Goal: Information Seeking & Learning: Learn about a topic

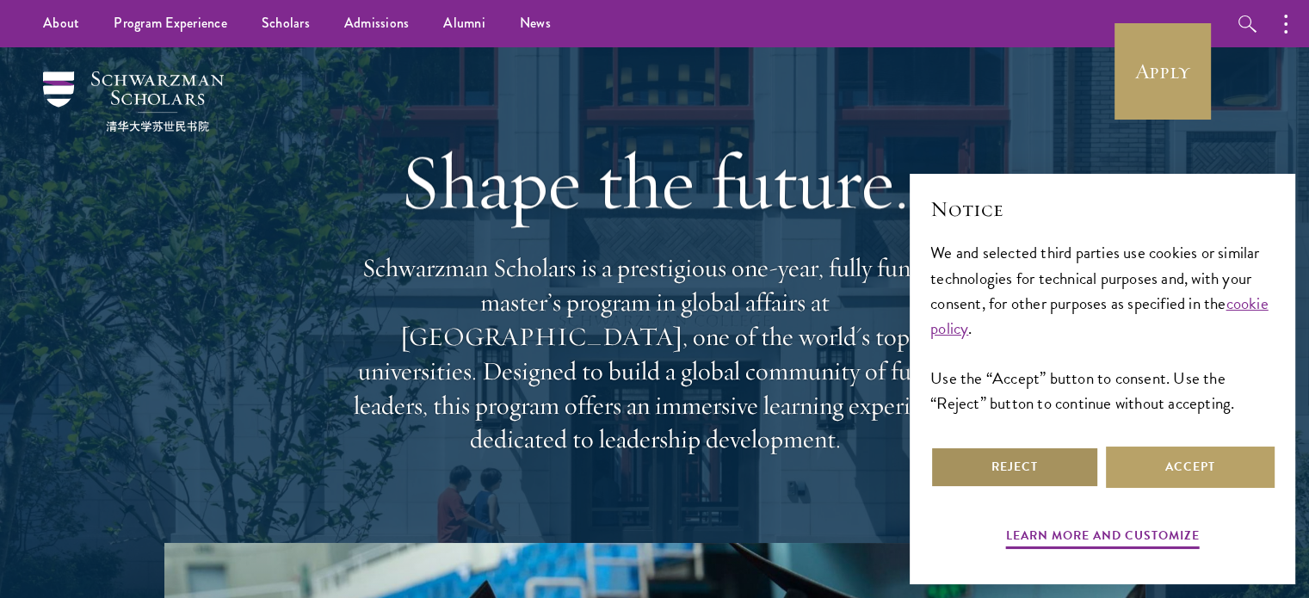
click at [1060, 467] on button "Reject" at bounding box center [1014, 467] width 169 height 41
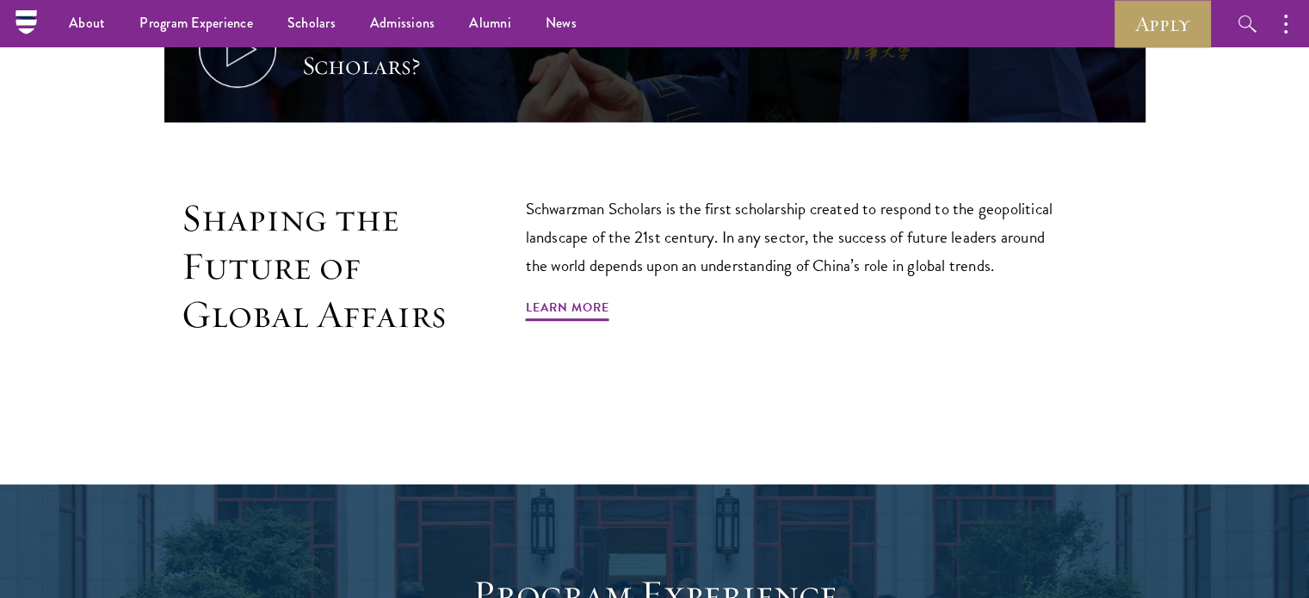
scroll to position [973, 0]
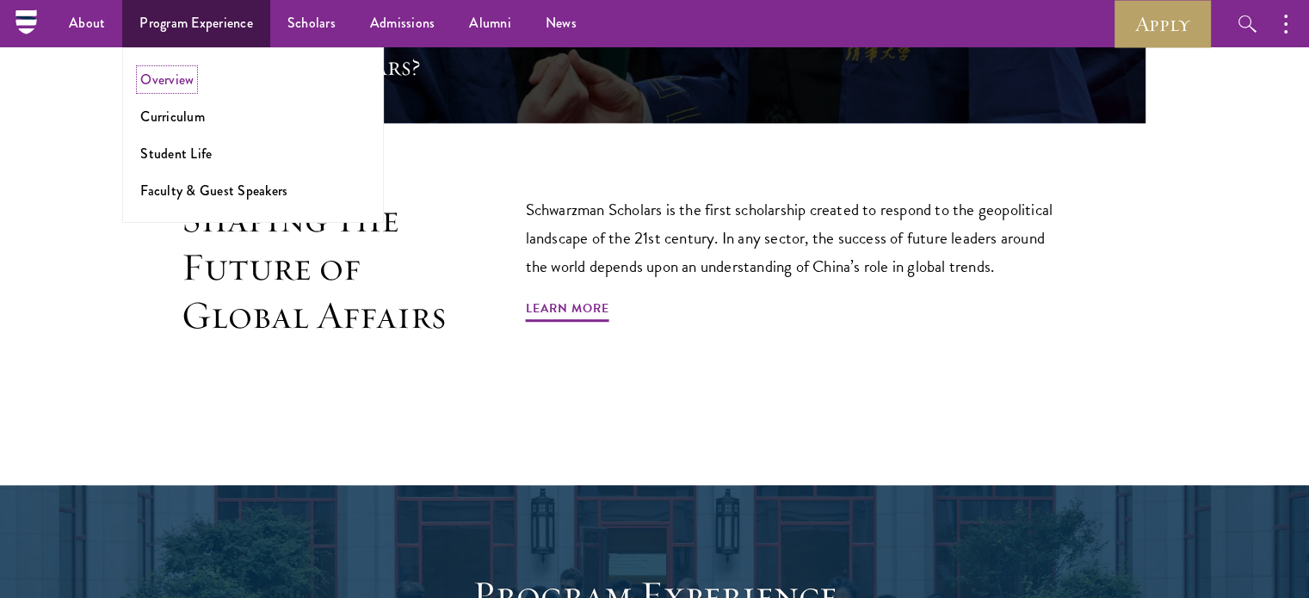
click at [158, 81] on link "Overview" at bounding box center [166, 80] width 53 height 20
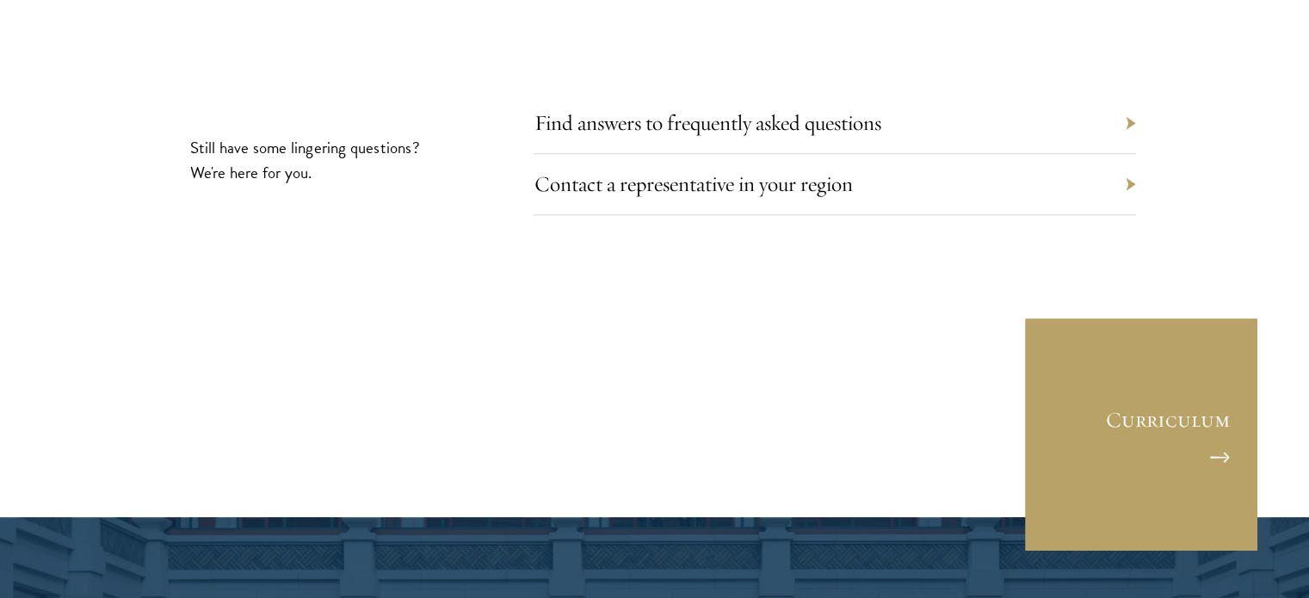
scroll to position [8124, 0]
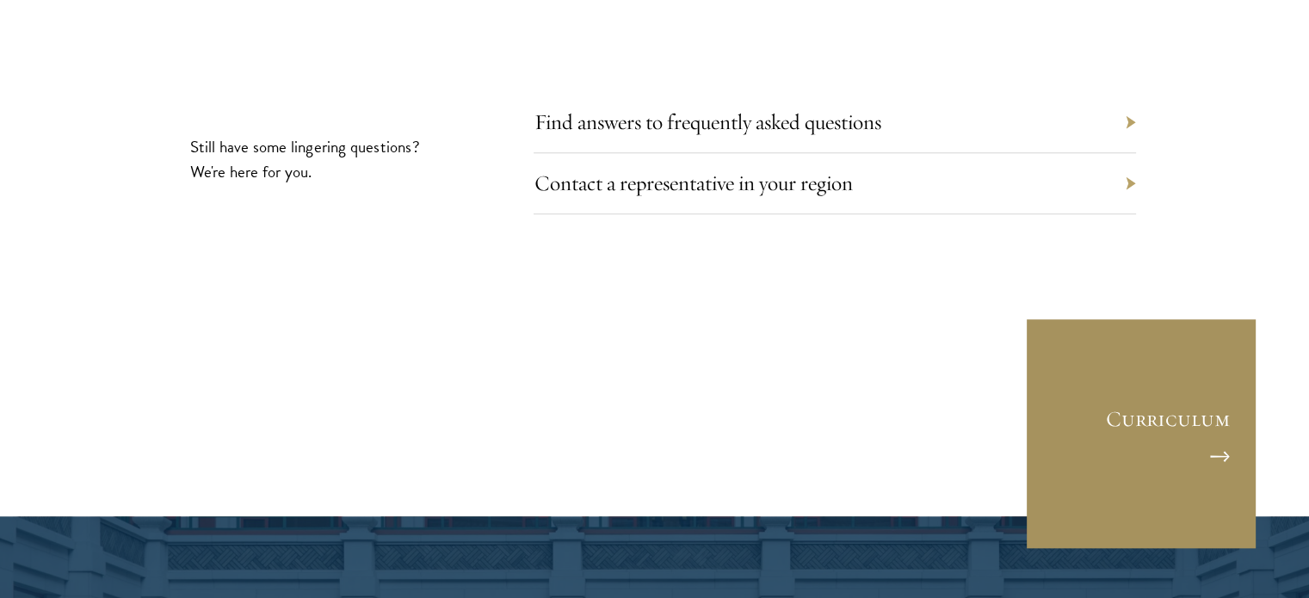
click at [1164, 341] on link "Curriculum" at bounding box center [1141, 434] width 232 height 232
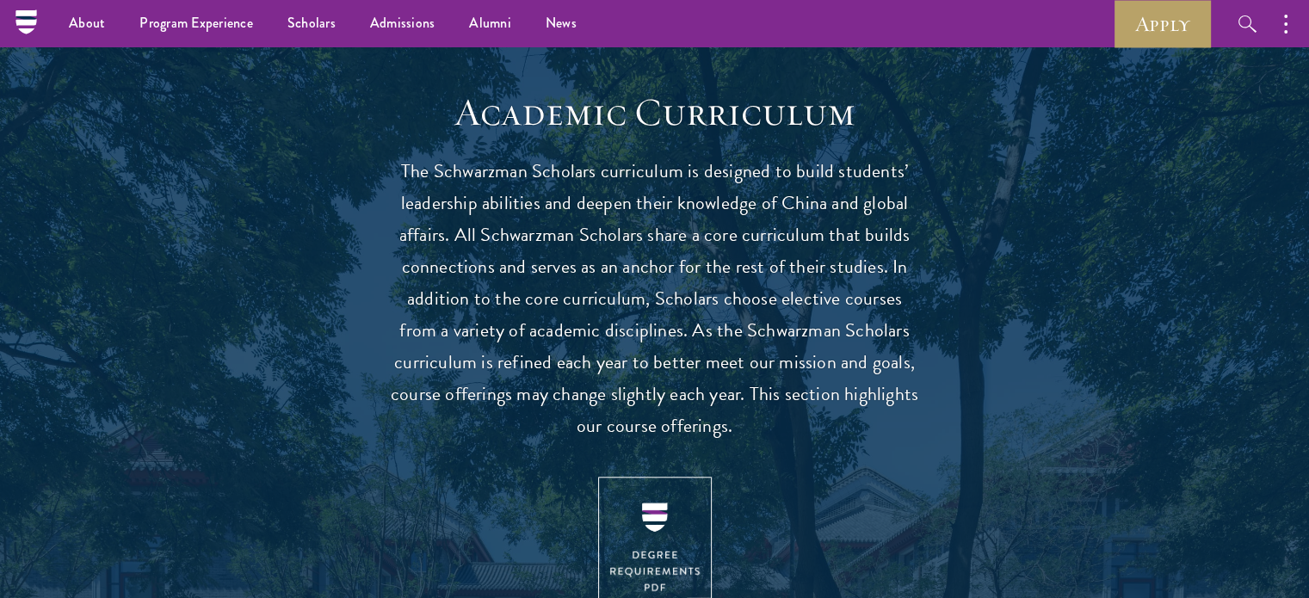
scroll to position [1480, 0]
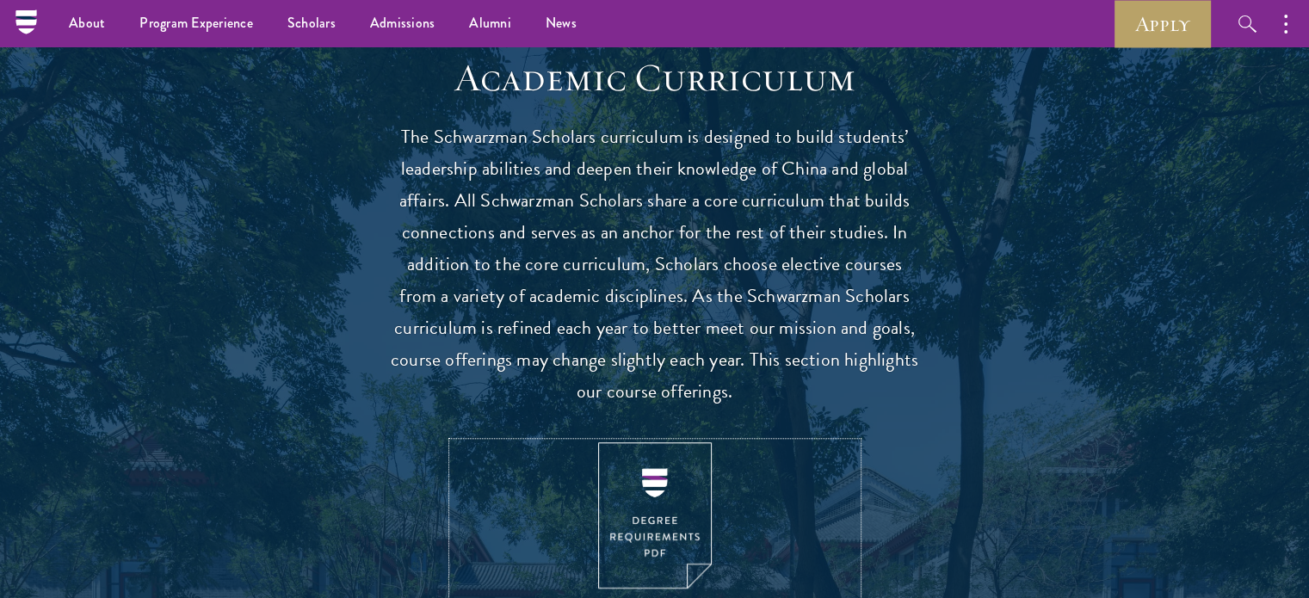
click at [677, 485] on img at bounding box center [655, 515] width 114 height 147
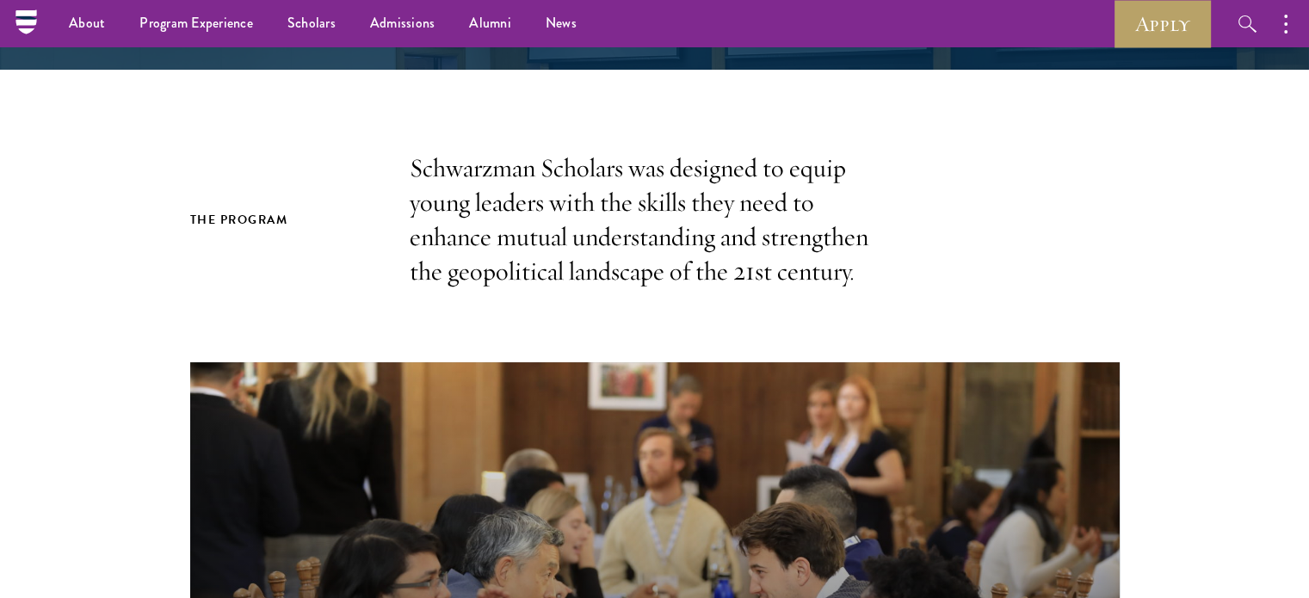
scroll to position [0, 0]
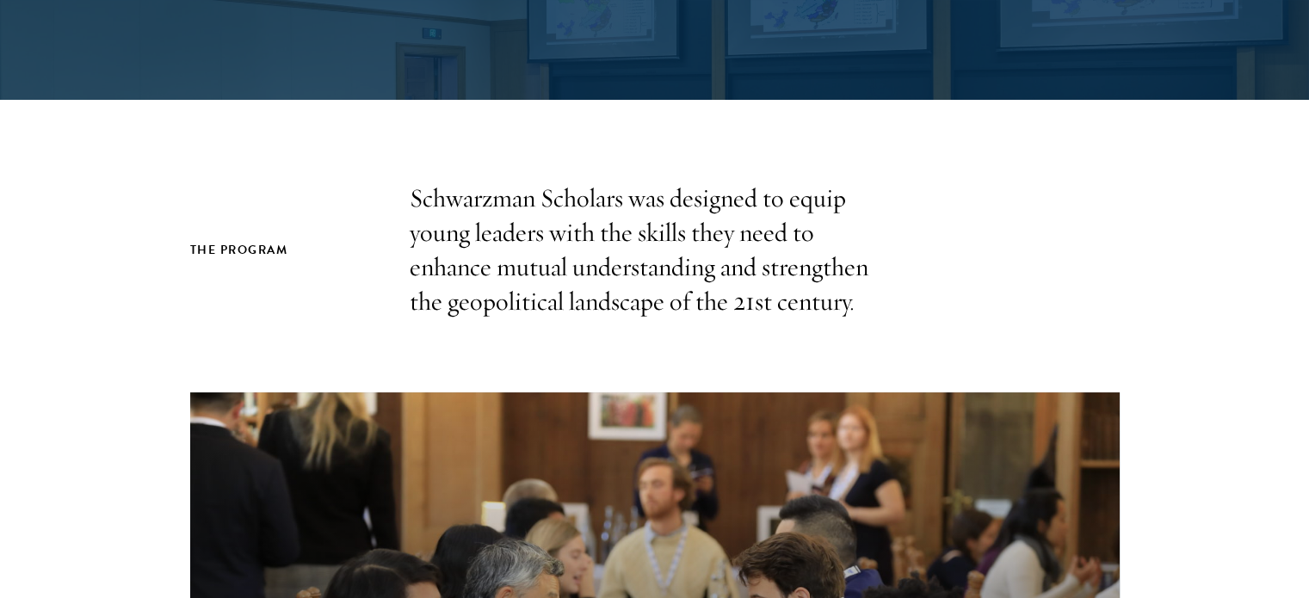
click at [937, 255] on div "The Program Schwarzman Scholars was designed to equip young leaders with the sk…" at bounding box center [655, 251] width 930 height 138
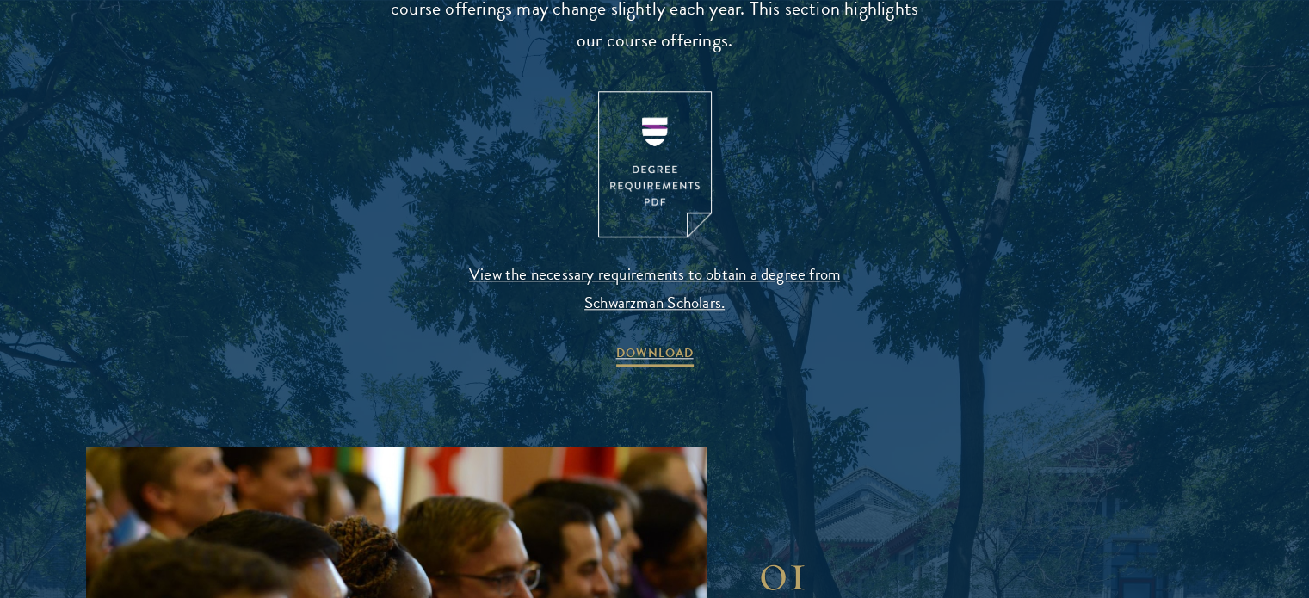
scroll to position [1832, 0]
click at [676, 275] on span "View the necessary requirements to obtain a degree from Schwarzman Scholars." at bounding box center [655, 288] width 405 height 57
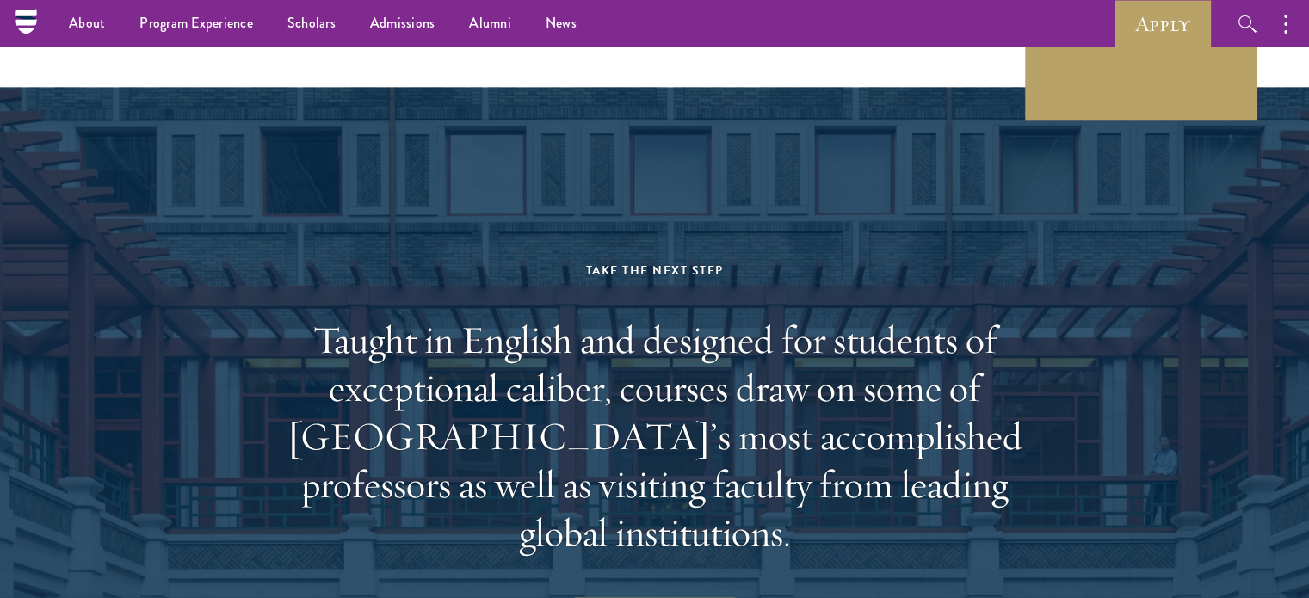
scroll to position [10105, 0]
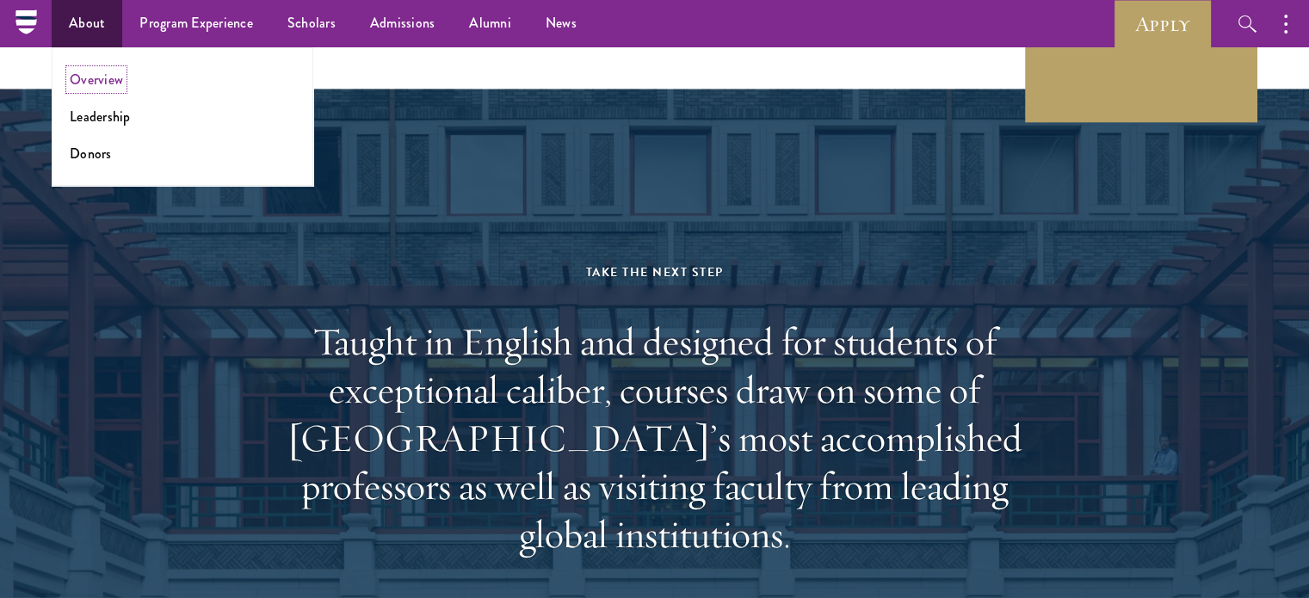
click at [96, 82] on link "Overview" at bounding box center [96, 80] width 53 height 20
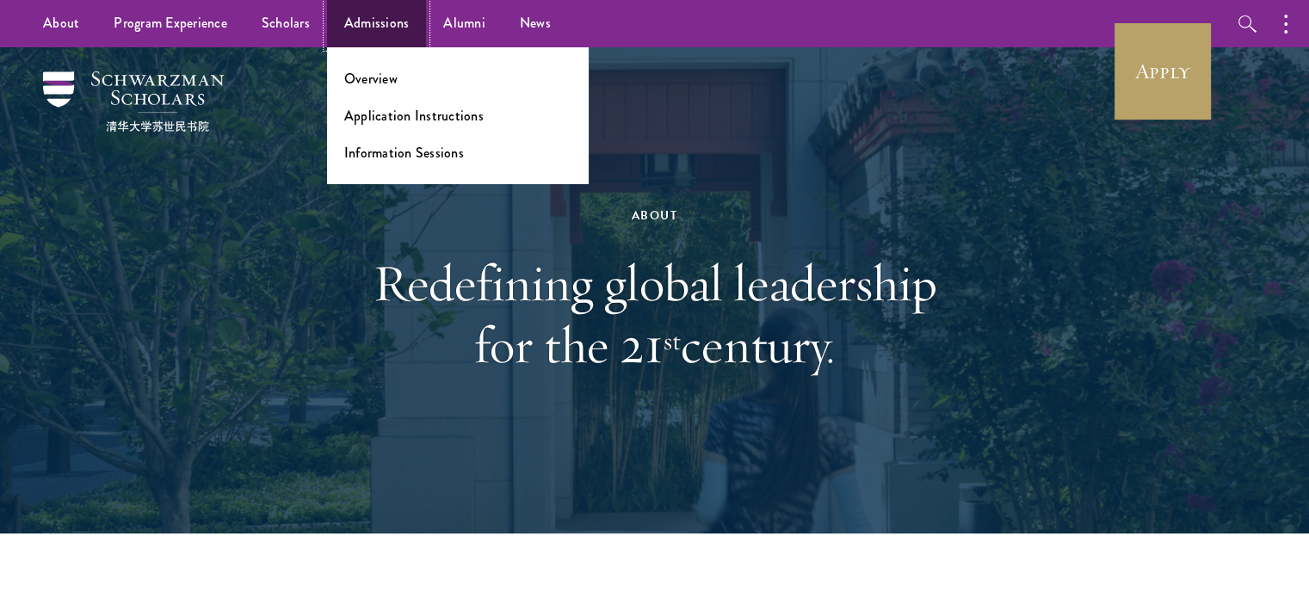
click at [351, 27] on link "Admissions" at bounding box center [377, 23] width 100 height 47
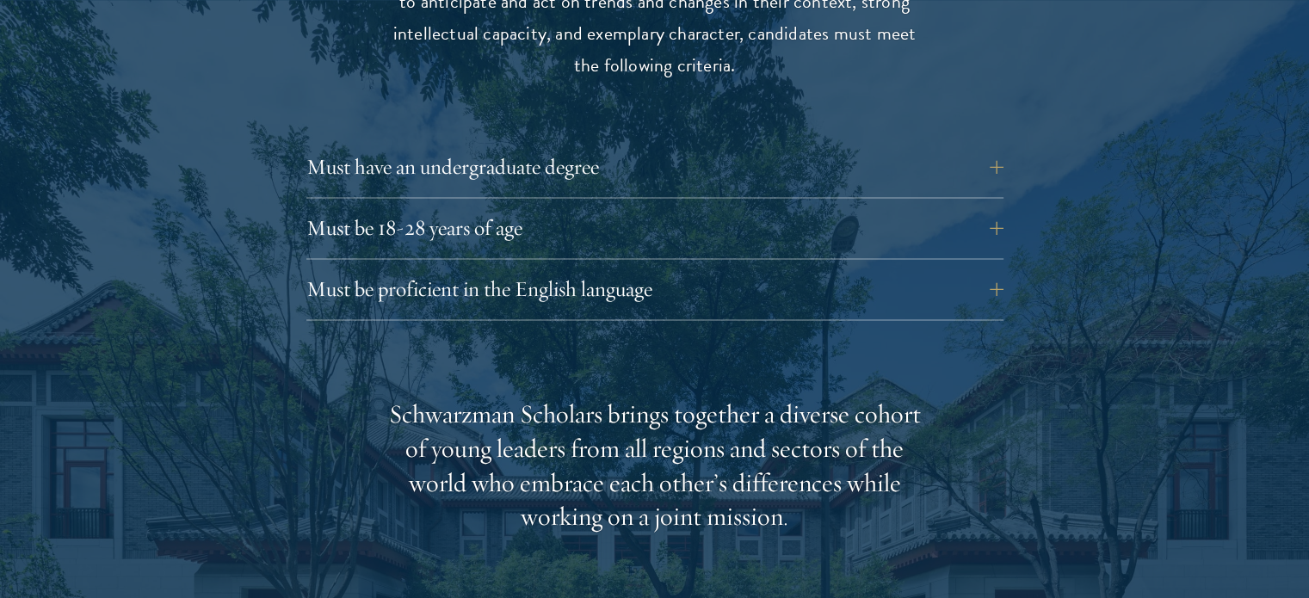
scroll to position [2413, 0]
click at [393, 297] on button "Must be proficient in the English language" at bounding box center [667, 288] width 697 height 41
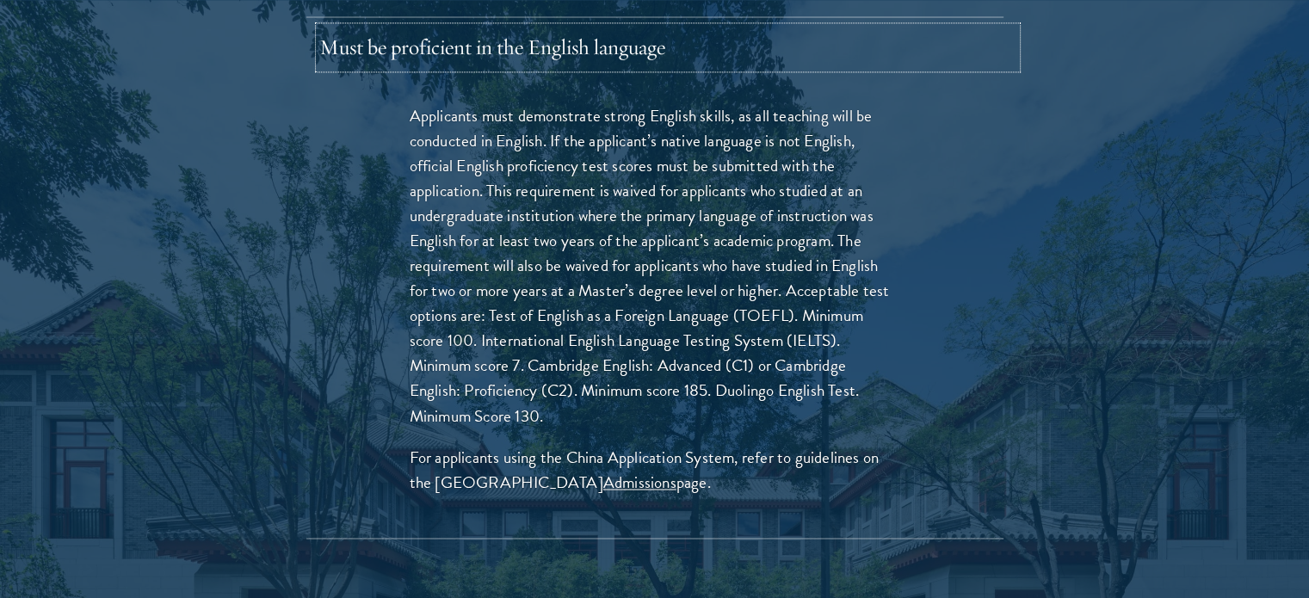
scroll to position [2658, 0]
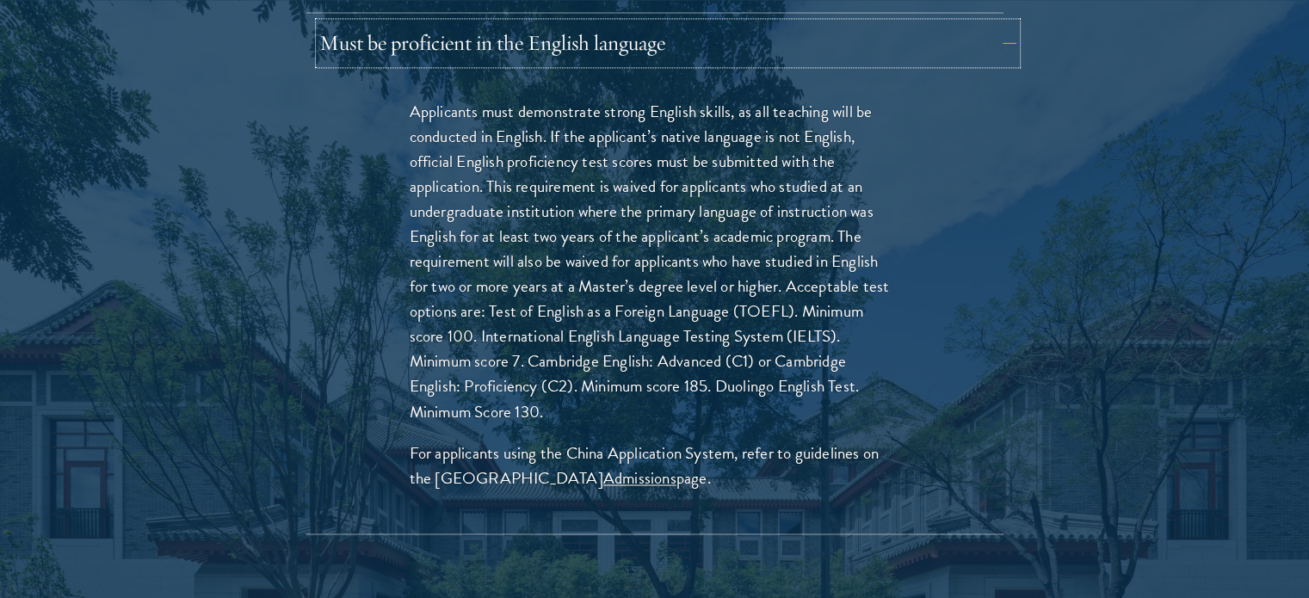
click at [565, 40] on button "Must be proficient in the English language" at bounding box center [667, 42] width 697 height 41
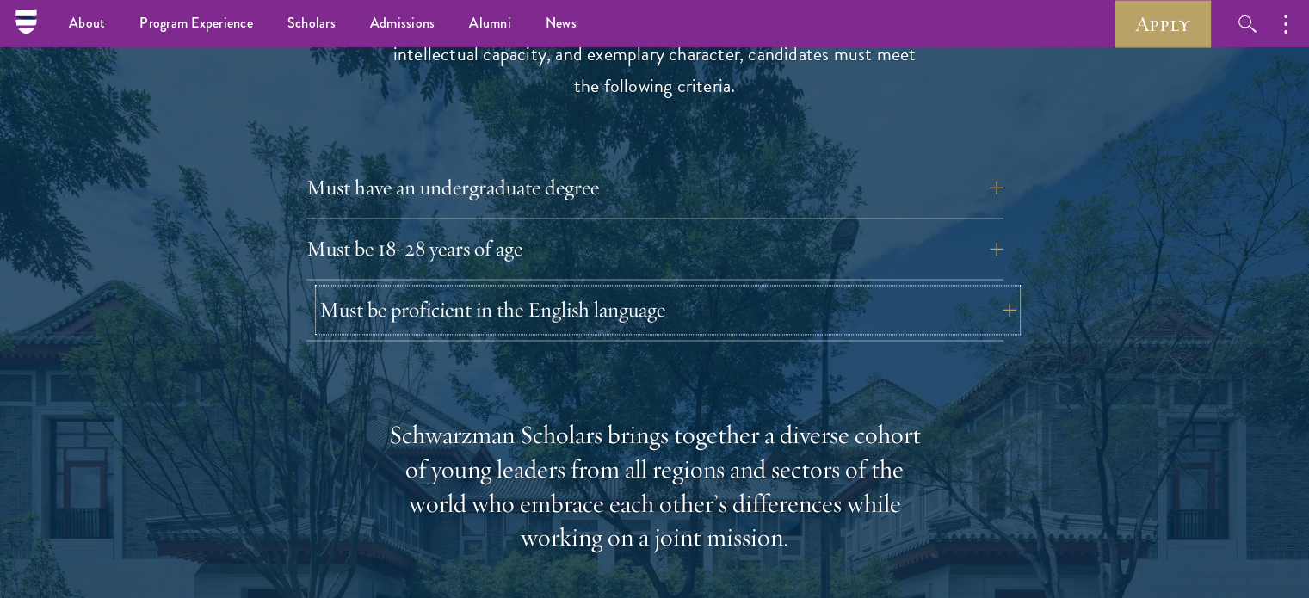
scroll to position [2389, 0]
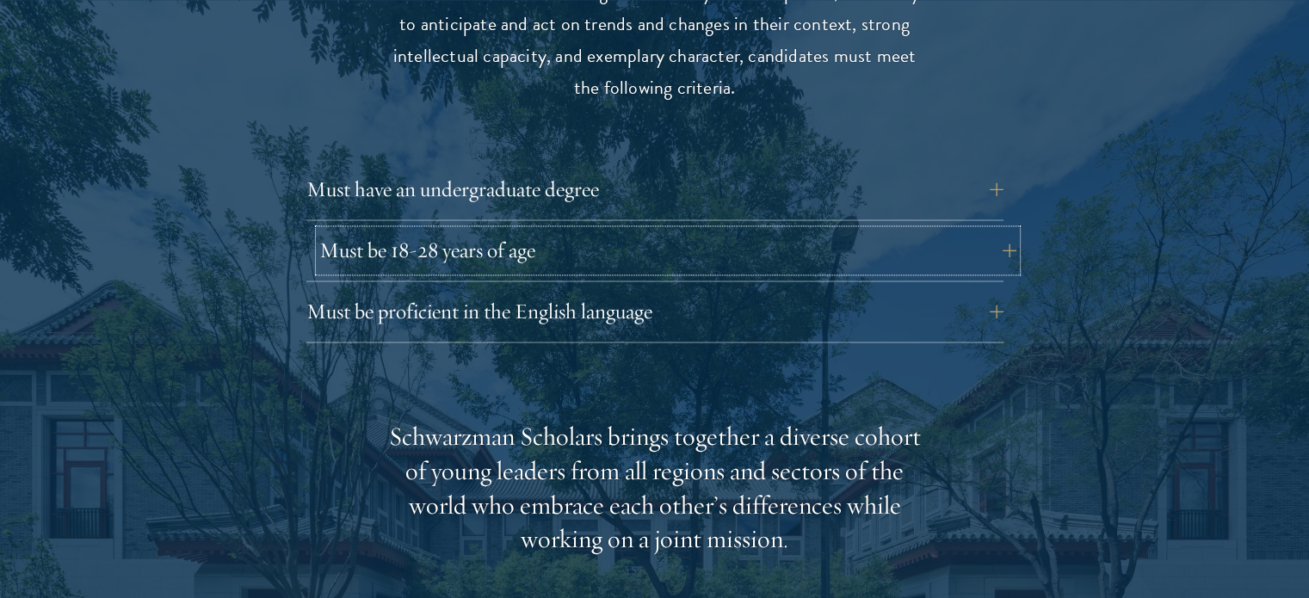
click at [495, 245] on button "Must be 18-28 years of age" at bounding box center [667, 250] width 697 height 41
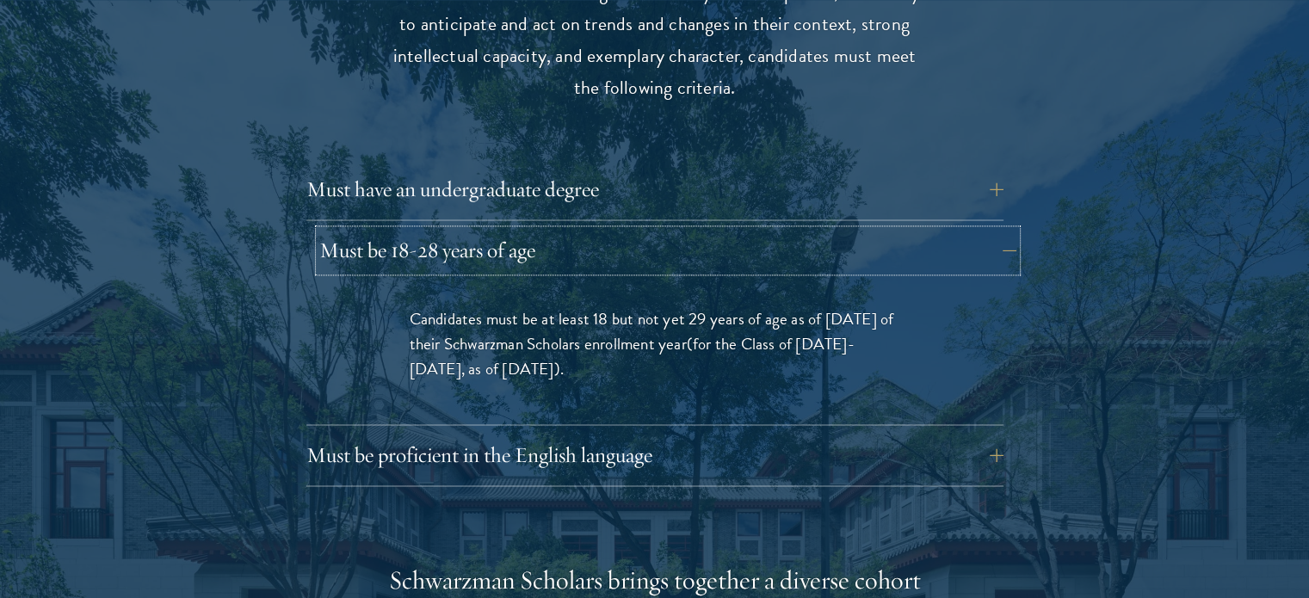
click at [495, 245] on button "Must be 18-28 years of age" at bounding box center [667, 250] width 697 height 41
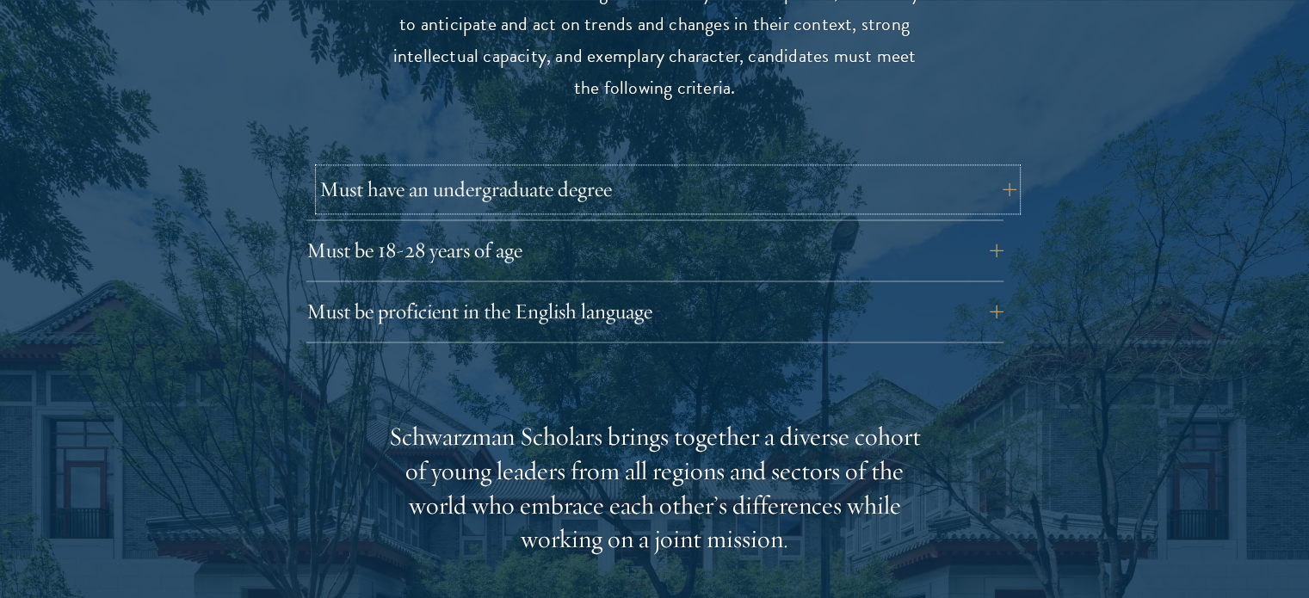
click at [529, 191] on button "Must have an undergraduate degree" at bounding box center [667, 189] width 697 height 41
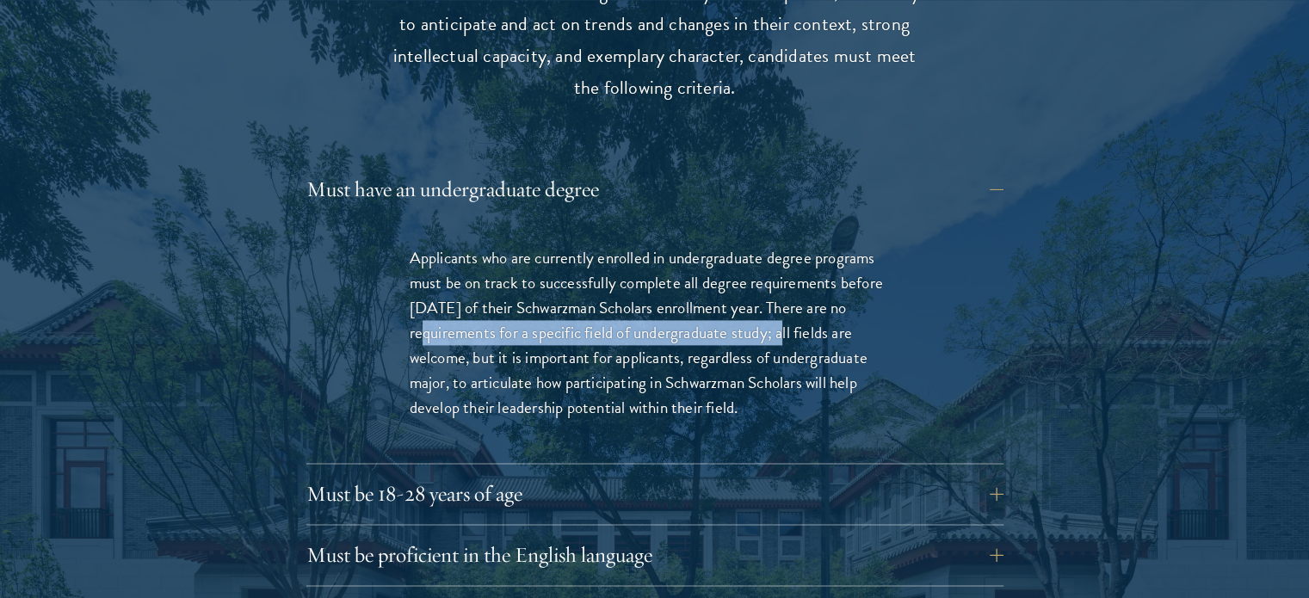
drag, startPoint x: 411, startPoint y: 333, endPoint x: 775, endPoint y: 327, distance: 363.3
click at [775, 327] on p "Applicants who are currently enrolled in undergraduate degree programs must be …" at bounding box center [655, 332] width 491 height 175
drag, startPoint x: 537, startPoint y: 381, endPoint x: 742, endPoint y: 400, distance: 205.7
click at [742, 400] on p "Applicants who are currently enrolled in undergraduate degree programs must be …" at bounding box center [655, 332] width 491 height 175
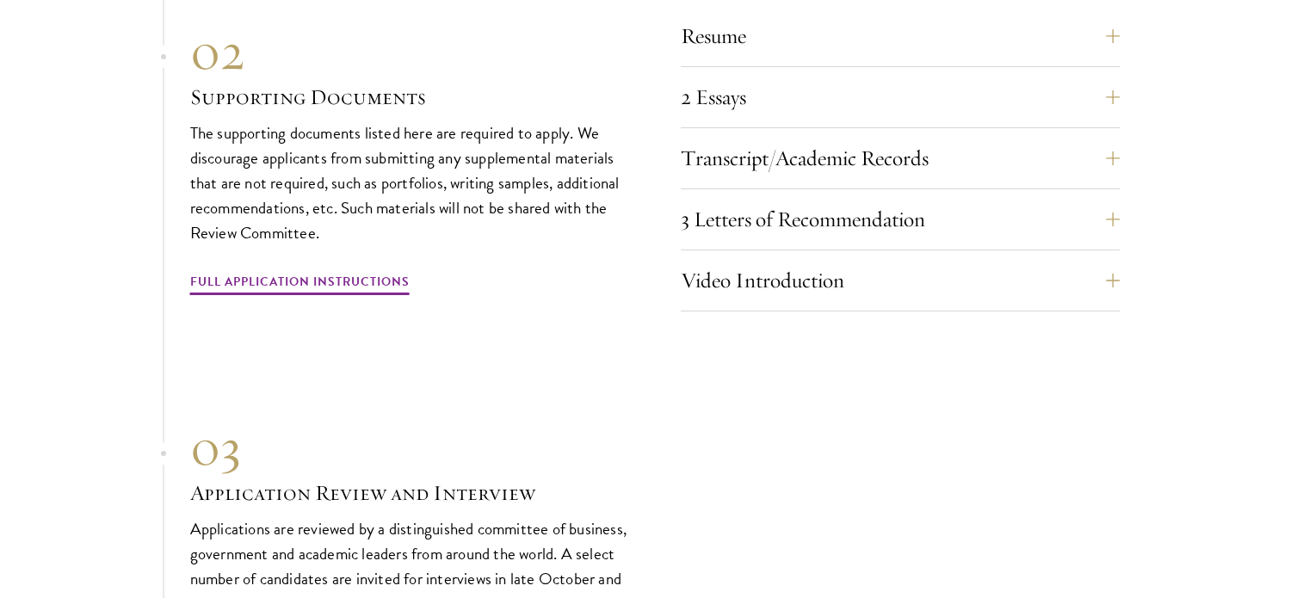
scroll to position [6034, 0]
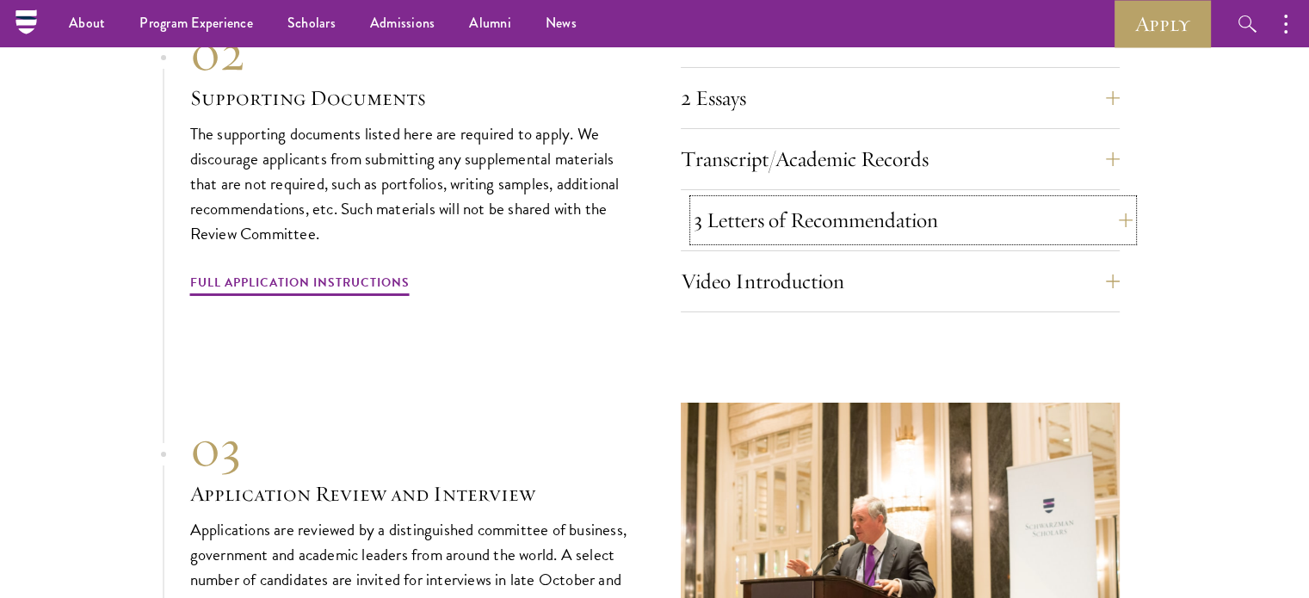
click at [1013, 240] on button "3 Letters of Recommendation" at bounding box center [913, 220] width 439 height 41
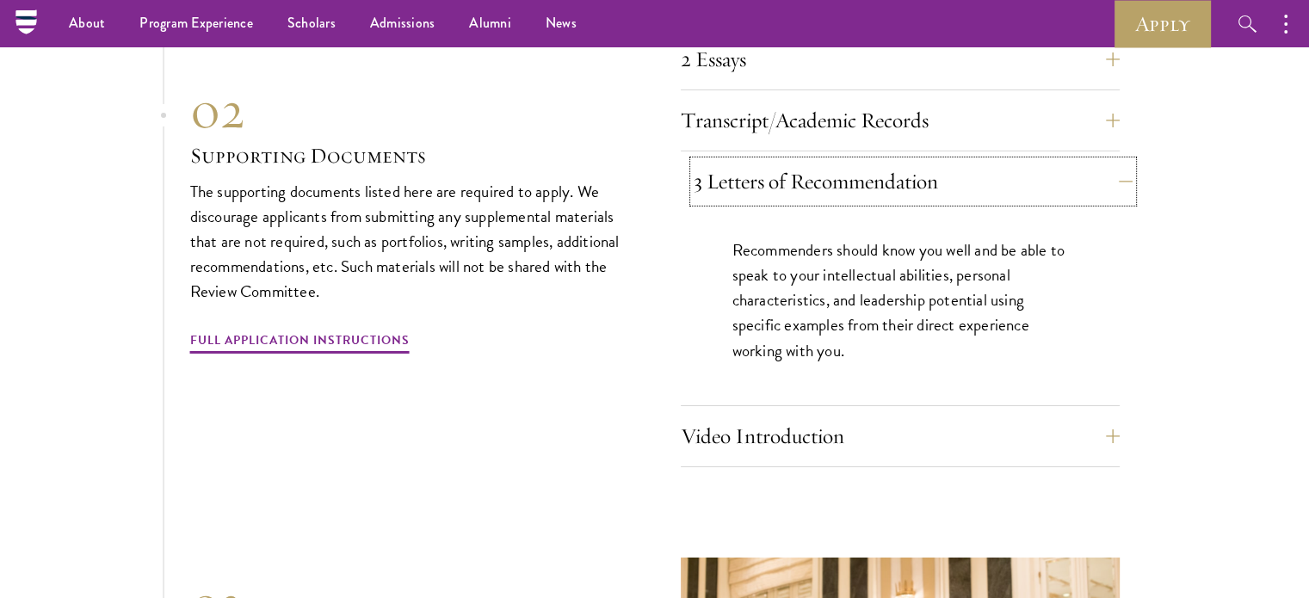
scroll to position [5791, 0]
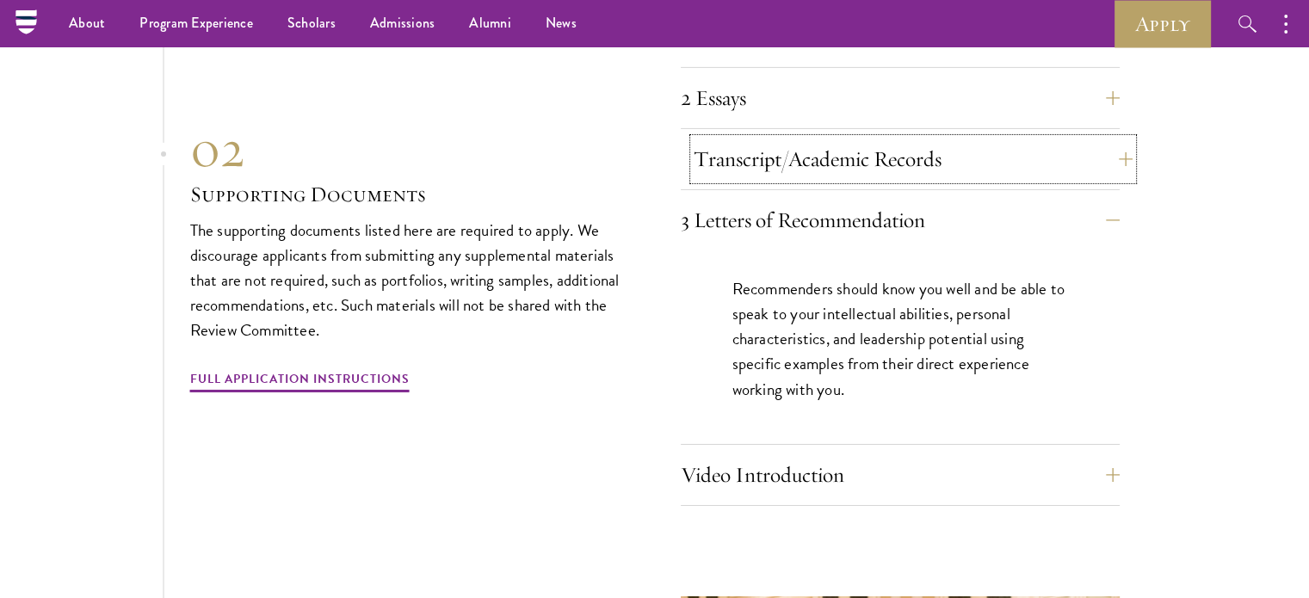
click at [992, 171] on button "Transcript/Academic Records" at bounding box center [913, 159] width 439 height 41
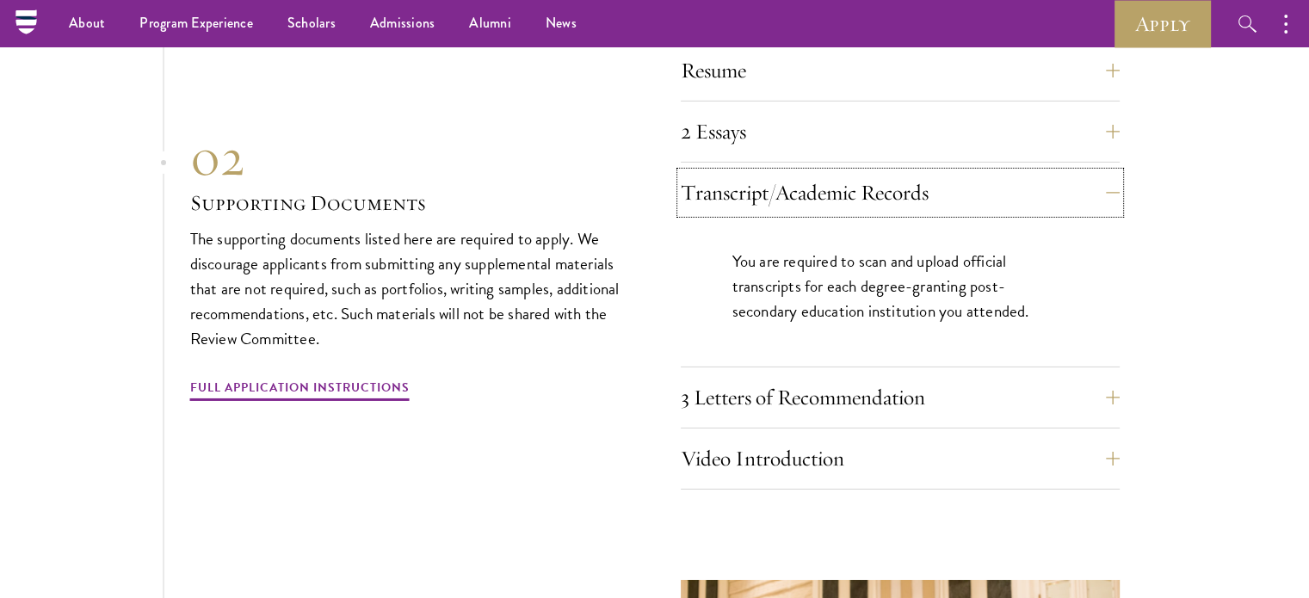
scroll to position [5739, 0]
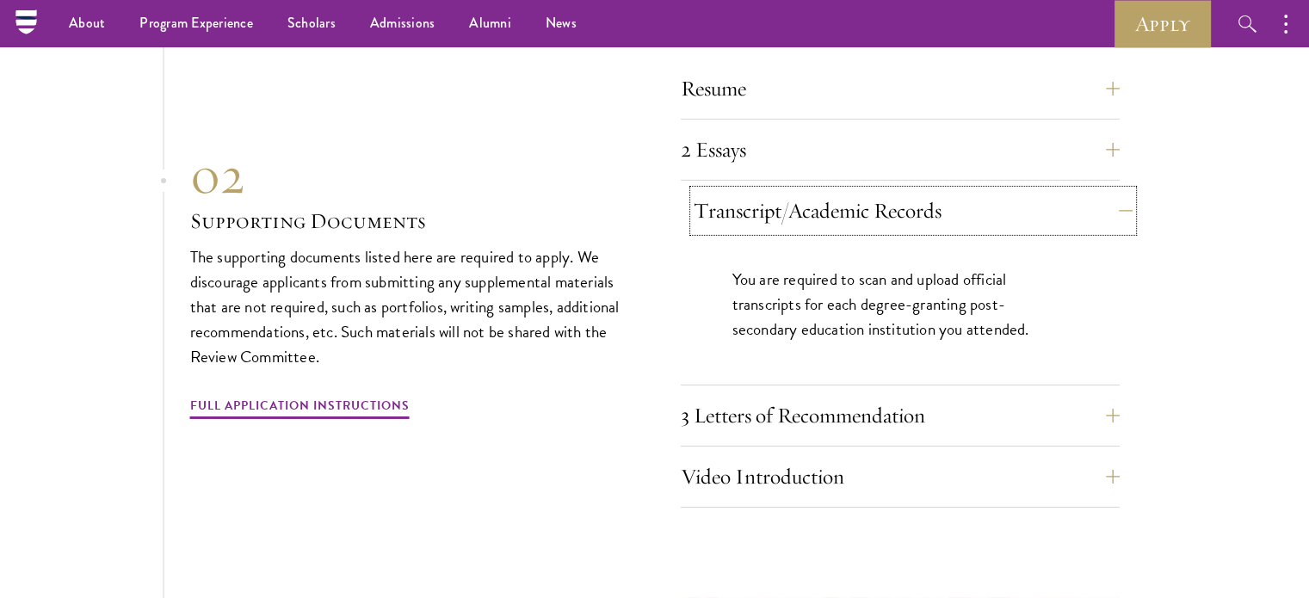
click at [978, 219] on button "Transcript/Academic Records" at bounding box center [913, 210] width 439 height 41
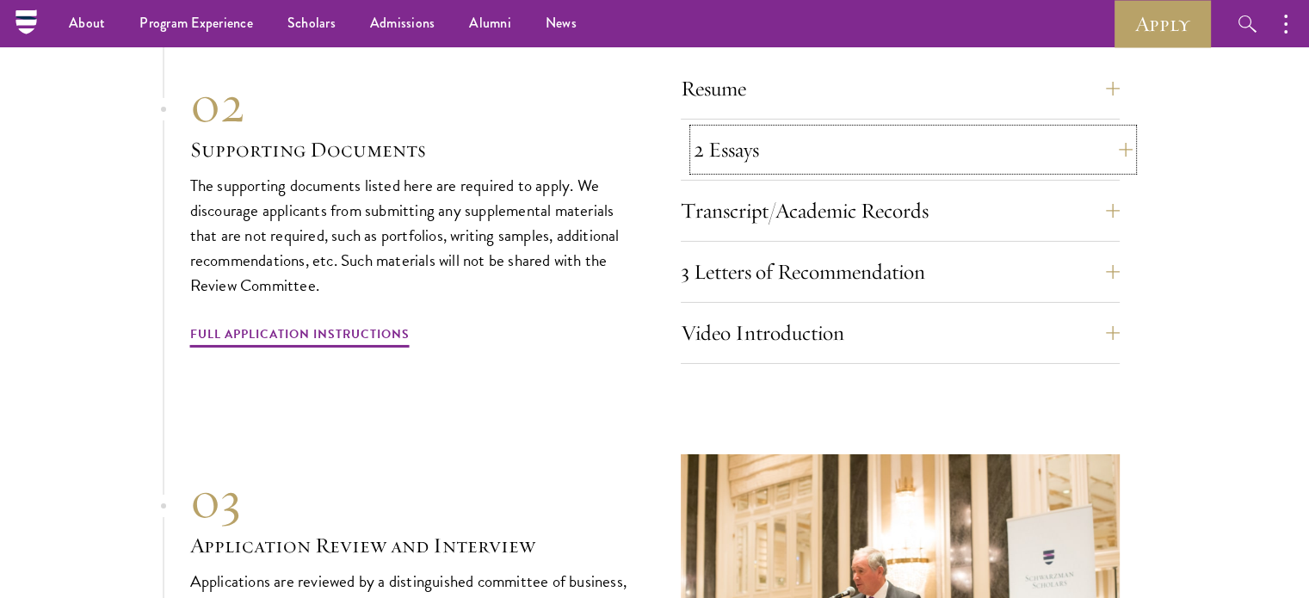
click at [949, 170] on button "2 Essays" at bounding box center [913, 149] width 439 height 41
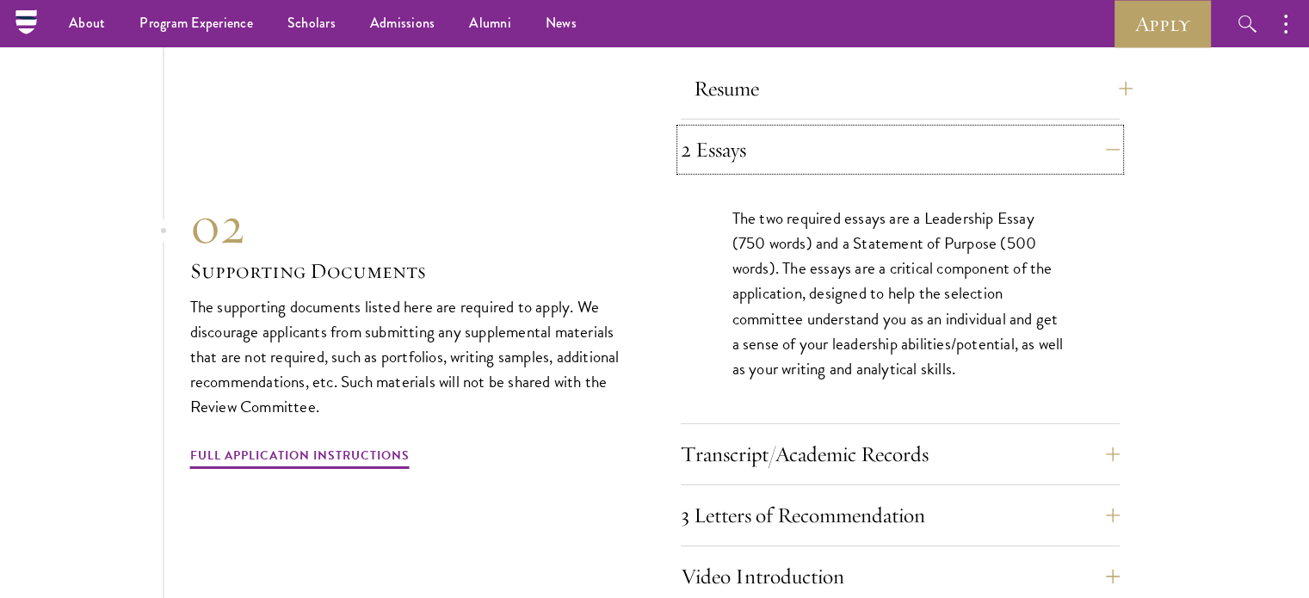
drag, startPoint x: 949, startPoint y: 170, endPoint x: 897, endPoint y: 113, distance: 78.0
click at [897, 113] on div "Resume A current version of your resume or CV (maximum 2 pages). 2 Essays The t…" at bounding box center [900, 338] width 439 height 540
click at [897, 109] on button "Resume" at bounding box center [913, 88] width 439 height 41
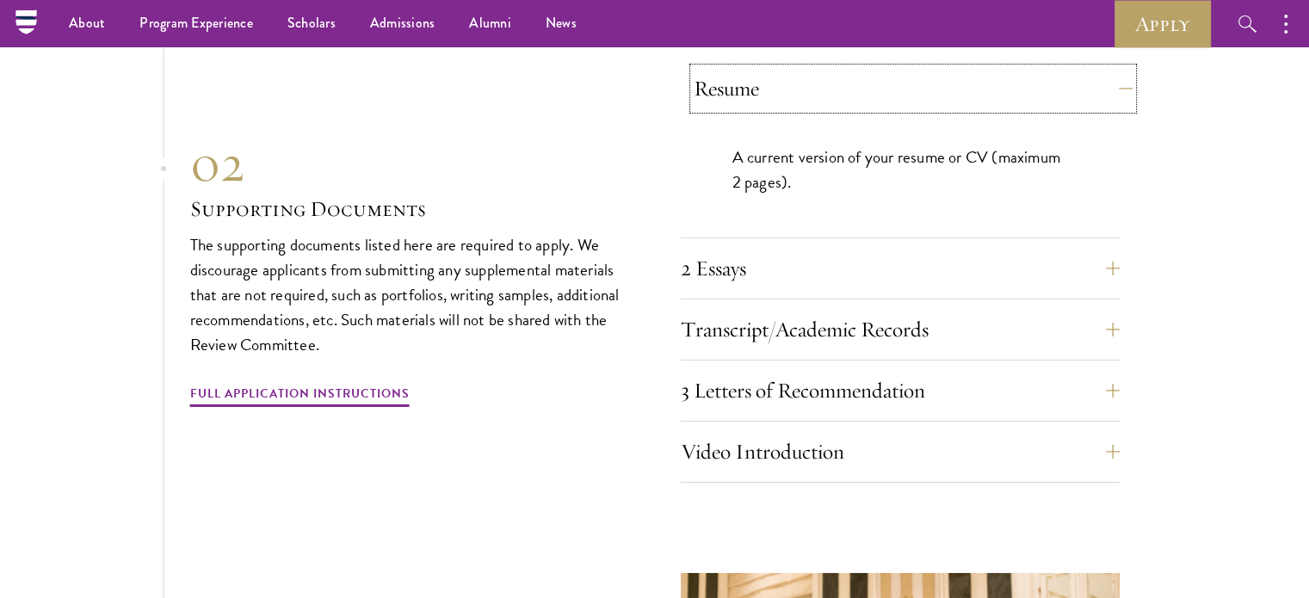
click at [954, 106] on button "Resume" at bounding box center [913, 88] width 439 height 41
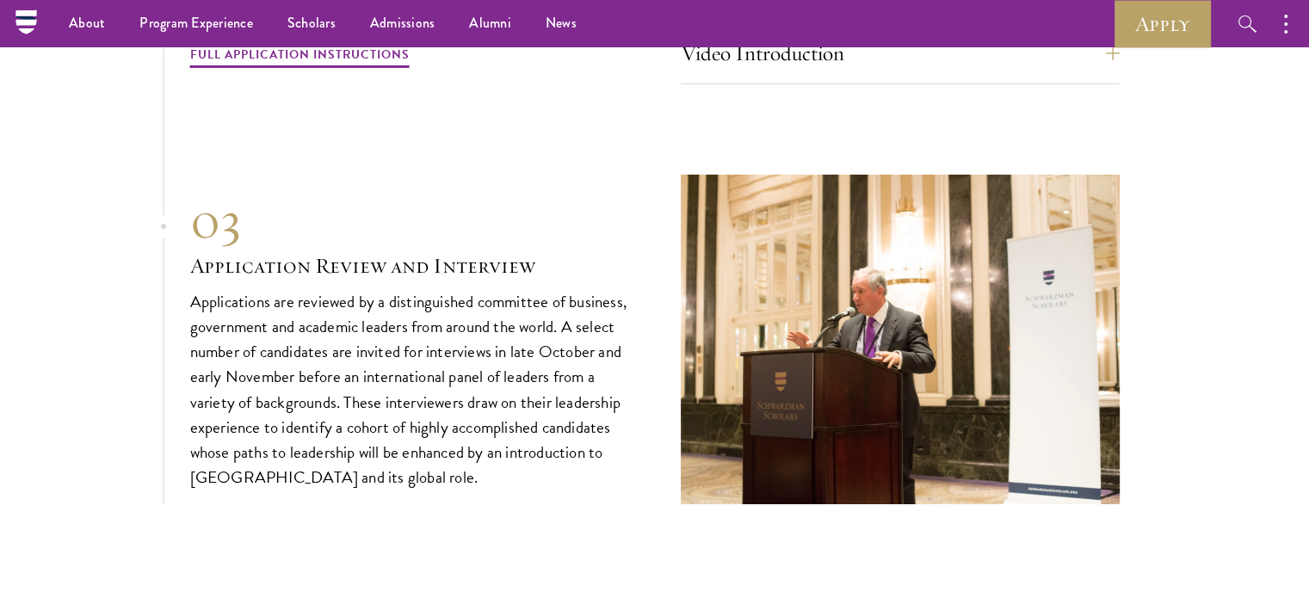
scroll to position [6021, 0]
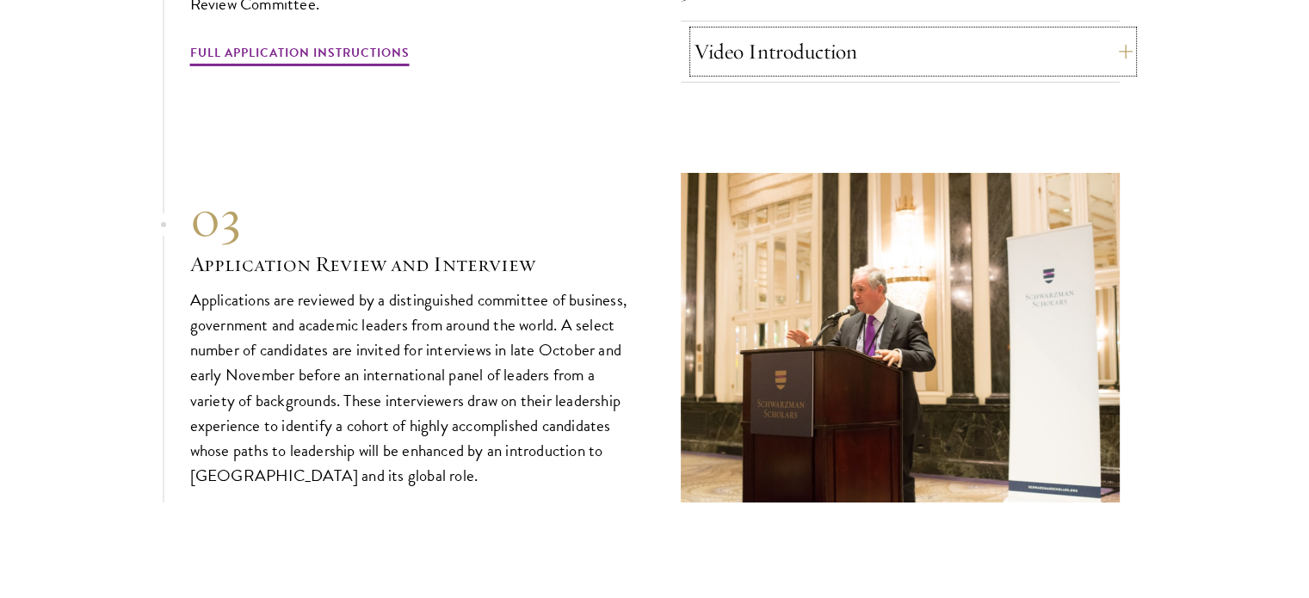
click at [1043, 54] on button "Video Introduction" at bounding box center [913, 51] width 439 height 41
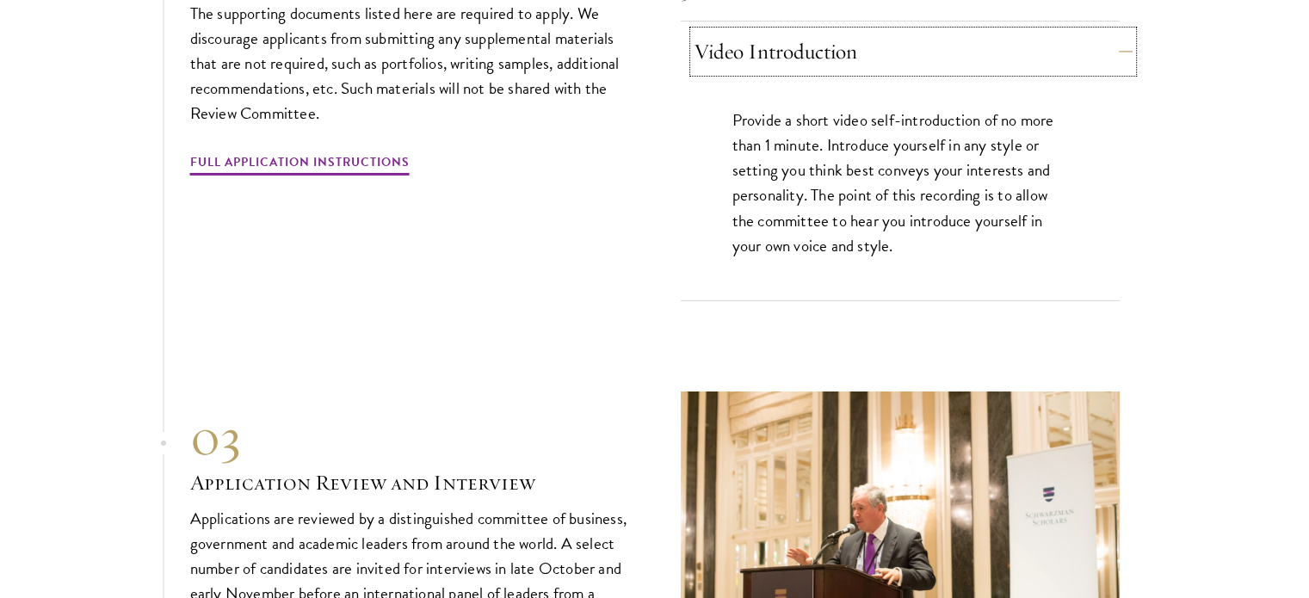
click at [1001, 60] on button "Video Introduction" at bounding box center [913, 51] width 439 height 41
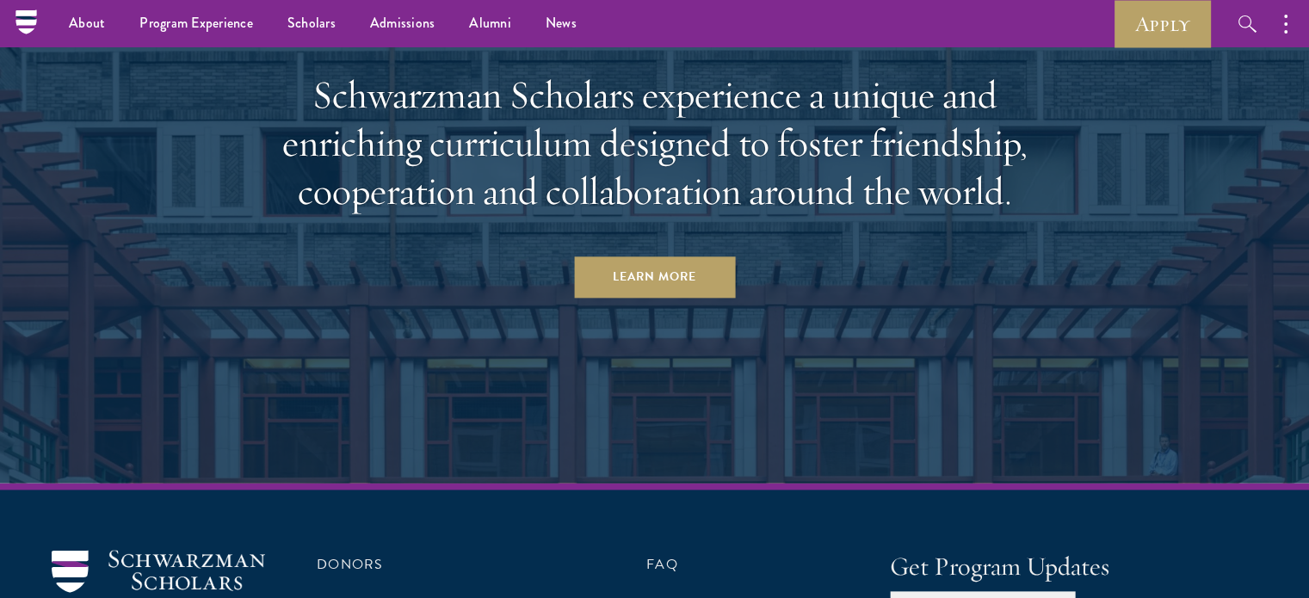
scroll to position [8499, 0]
